Goal: Navigation & Orientation: Find specific page/section

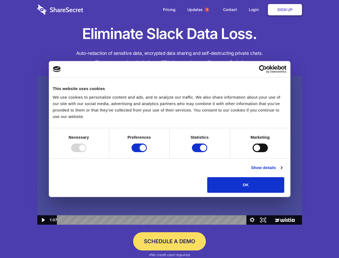
click at [169, 129] on img at bounding box center [169, 150] width 265 height 149
click at [86, 152] on div at bounding box center [78, 147] width 15 height 9
click at [147, 152] on input "Preferences" at bounding box center [139, 147] width 15 height 9
checkbox input "false"
click at [200, 152] on input "Statistics" at bounding box center [199, 147] width 15 height 9
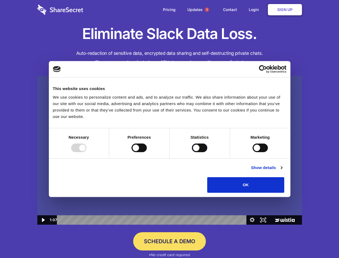
checkbox input "false"
click at [253, 152] on input "Marketing" at bounding box center [260, 147] width 15 height 9
checkbox input "true"
click at [282, 171] on link "Show details" at bounding box center [266, 167] width 31 height 6
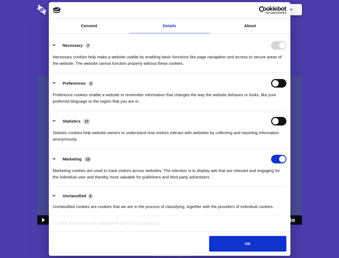
click at [287, 67] on div "Necessary 7 Necessary cookies help make a website usable by enabling basic func…" at bounding box center [170, 54] width 234 height 26
click at [207, 10] on span "1" at bounding box center [207, 10] width 4 height 4
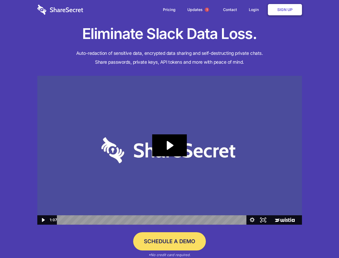
click at [170, 150] on icon "Play Video: Sharesecret Slack Extension" at bounding box center [169, 145] width 34 height 22
